Goal: Task Accomplishment & Management: Complete application form

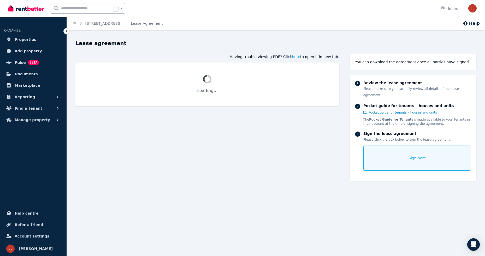
click at [411, 156] on span "Sign here" at bounding box center [416, 158] width 17 height 5
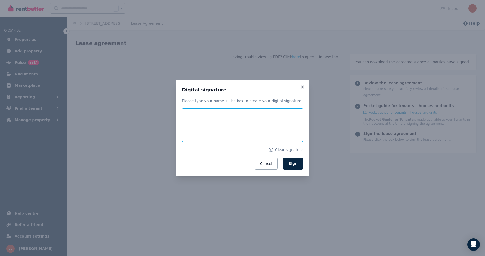
click at [243, 124] on input "text" at bounding box center [242, 125] width 121 height 33
type input "**********"
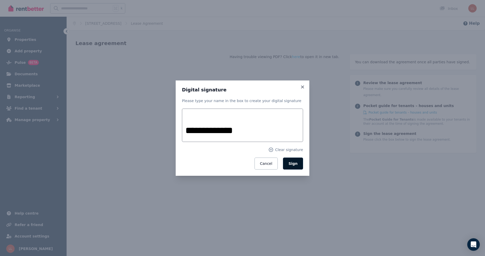
click at [292, 167] on button "Sign" at bounding box center [293, 164] width 20 height 12
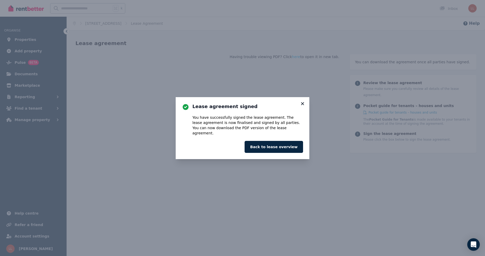
click at [302, 106] on icon at bounding box center [302, 103] width 5 height 5
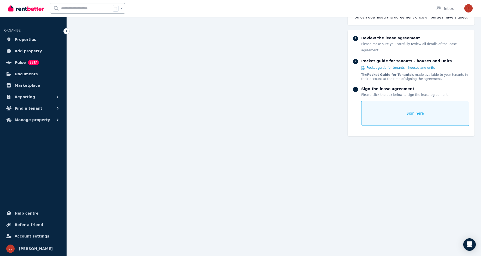
scroll to position [3784, 0]
click at [413, 111] on span "Sign here" at bounding box center [414, 113] width 17 height 5
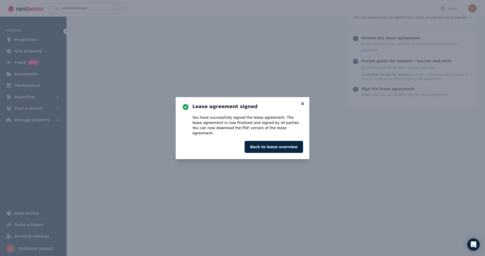
click at [304, 105] on icon at bounding box center [302, 103] width 5 height 5
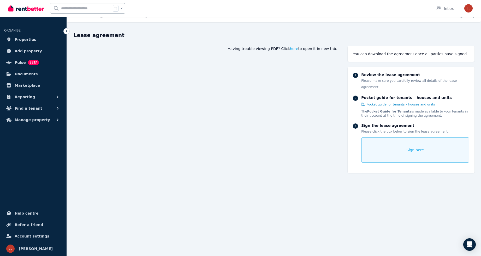
scroll to position [0, 0]
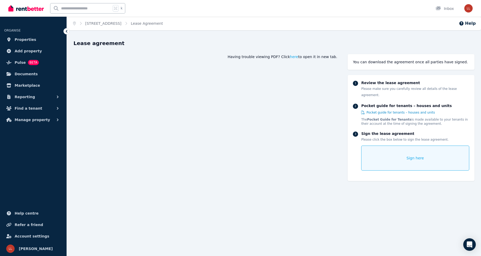
click at [155, 23] on span "Lease Agreement" at bounding box center [147, 23] width 32 height 5
click at [95, 23] on link "[STREET_ADDRESS]" at bounding box center [103, 23] width 36 height 4
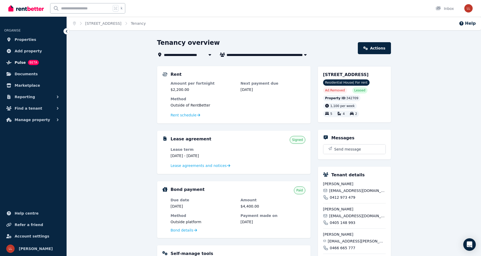
click at [20, 63] on span "Pulse" at bounding box center [20, 62] width 11 height 6
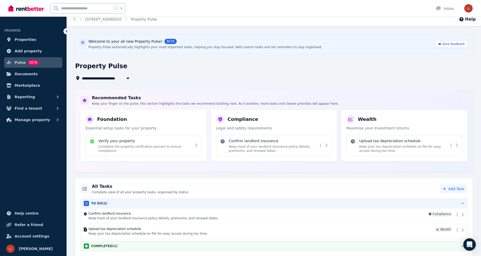
scroll to position [4, 0]
click at [451, 247] on div "COMPLETED ( 1 )" at bounding box center [274, 246] width 380 height 5
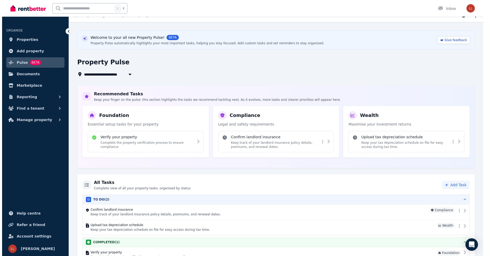
scroll to position [0, 0]
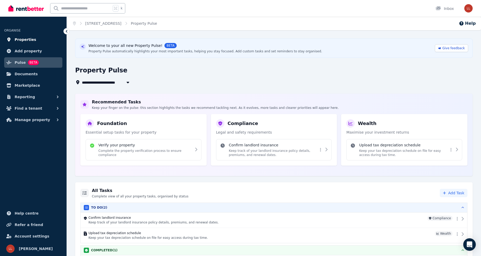
click at [26, 40] on span "Properties" at bounding box center [26, 40] width 22 height 6
